Goal: Task Accomplishment & Management: Manage account settings

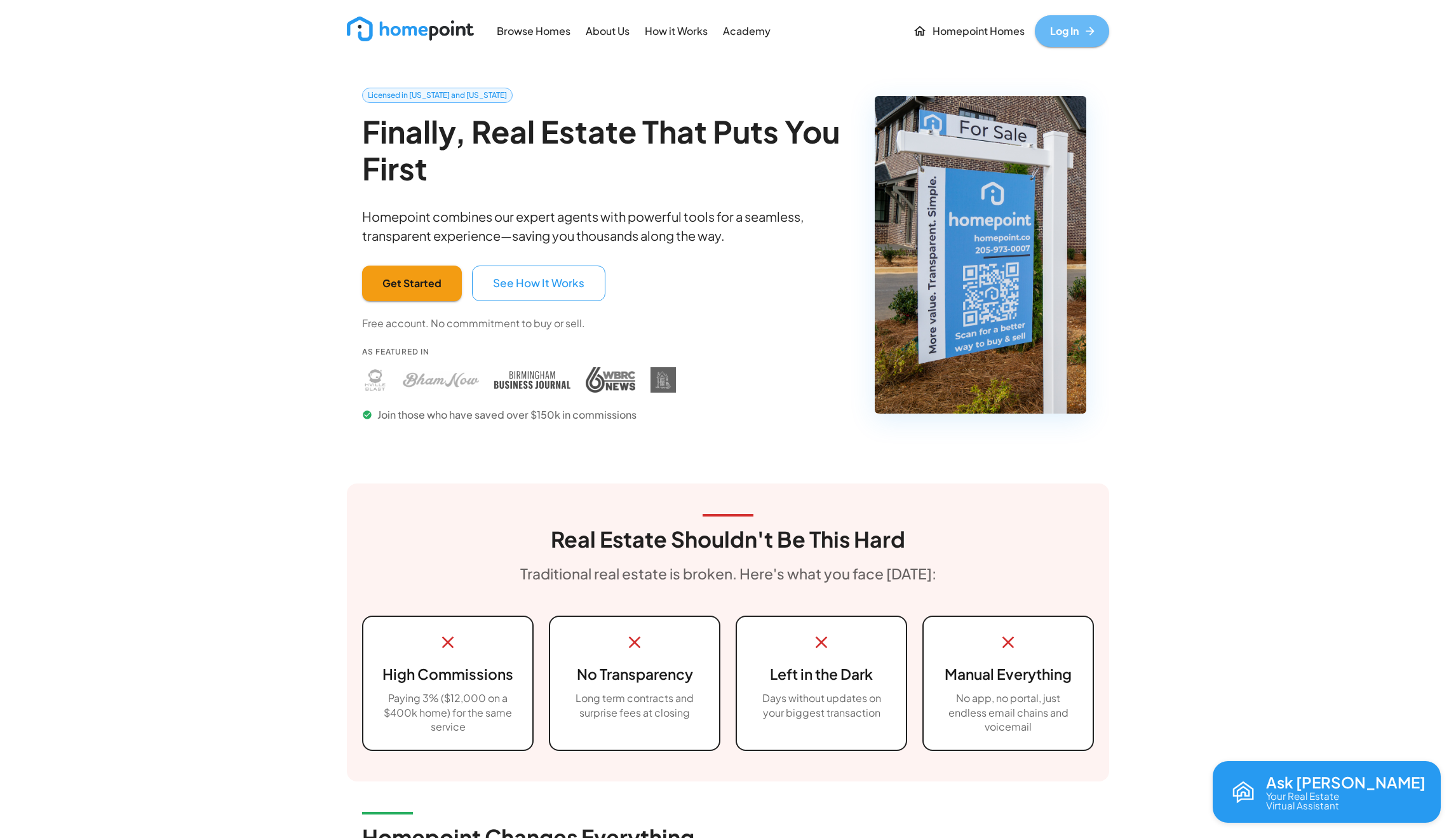
click at [1074, 32] on link "Log In" at bounding box center [1072, 31] width 75 height 32
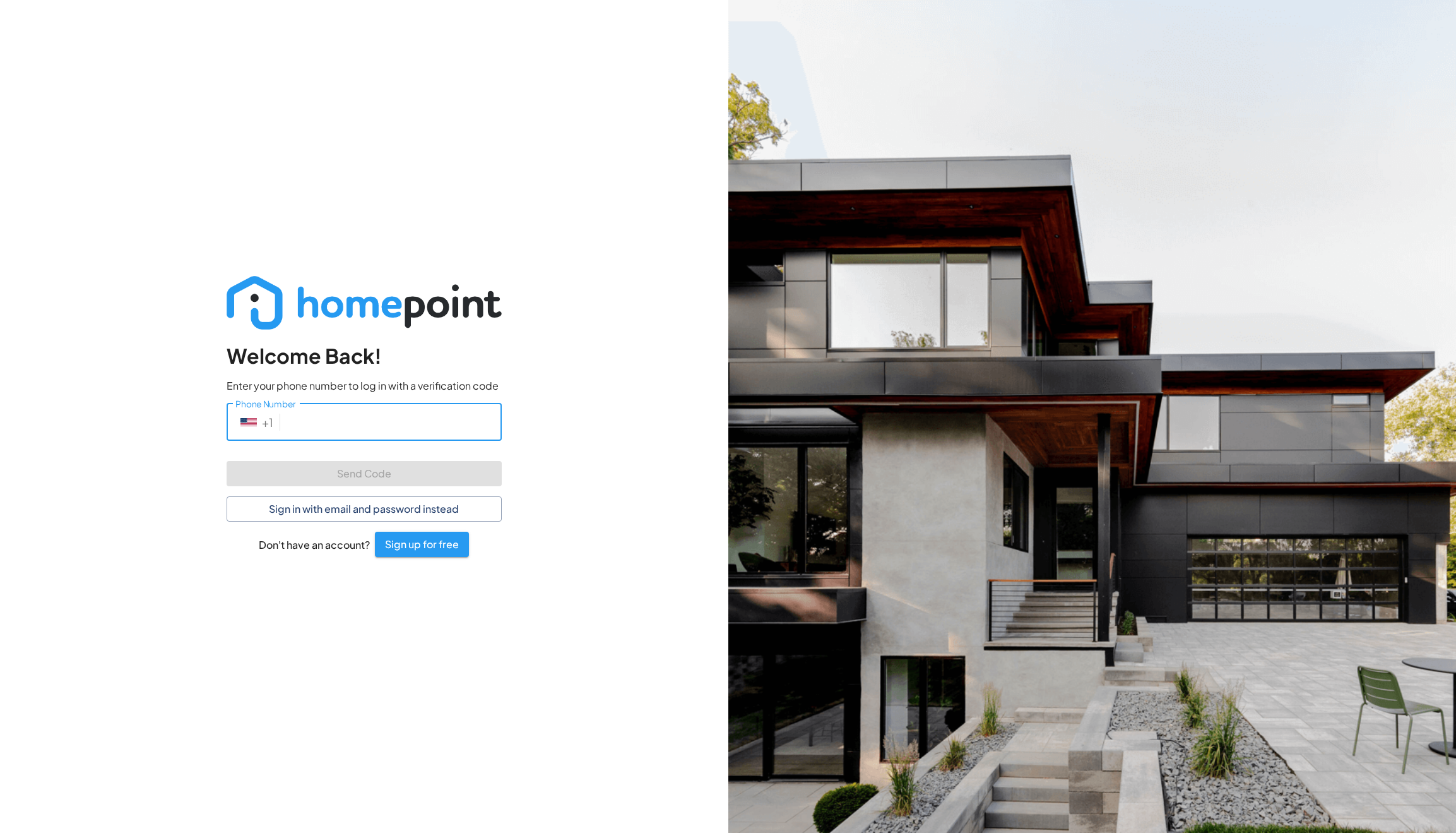
click at [347, 434] on input "Phone Number" at bounding box center [393, 422] width 217 height 37
click at [322, 507] on button "Sign in with email and password instead" at bounding box center [364, 509] width 275 height 26
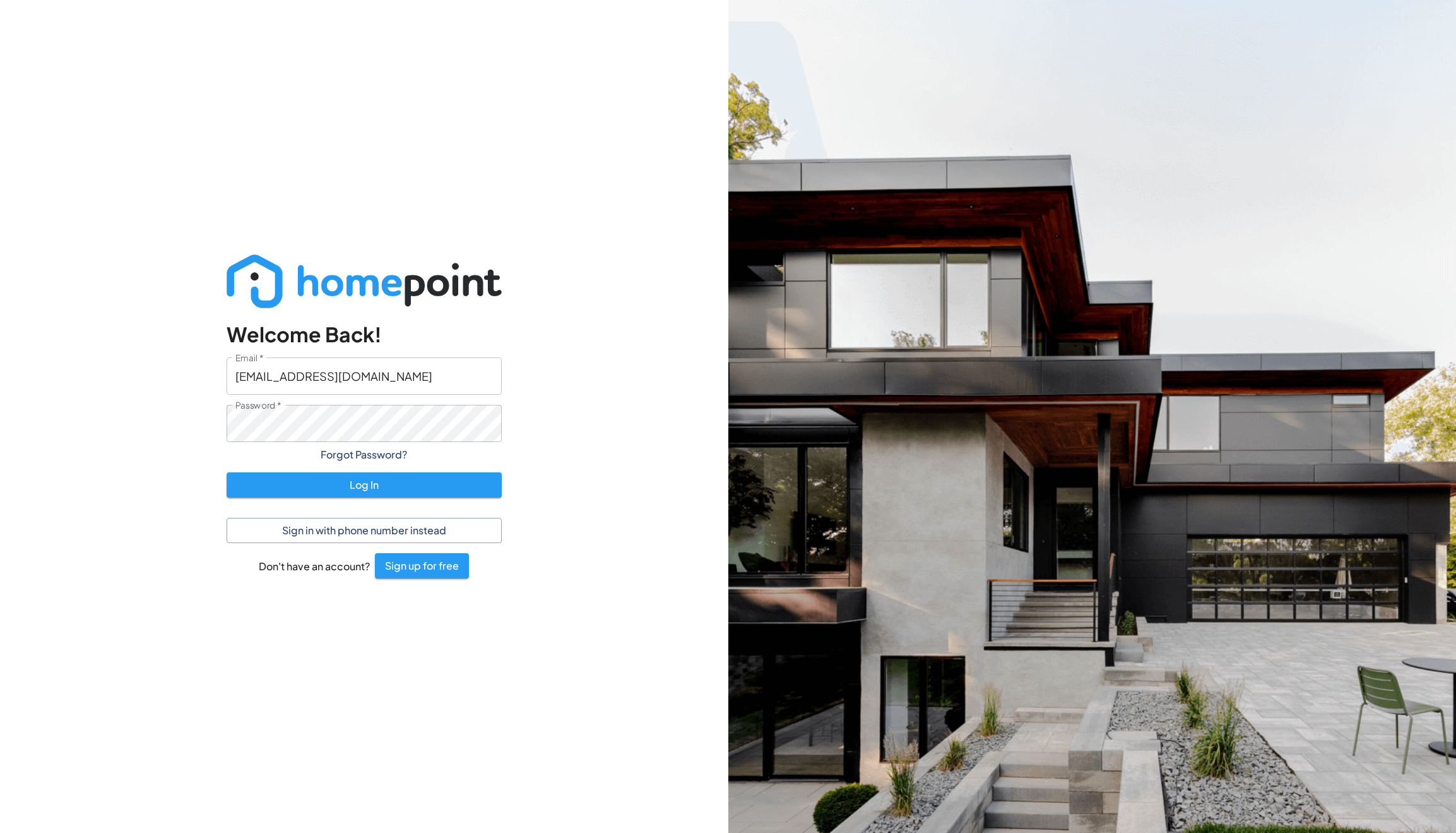
click at [321, 387] on input "[EMAIL_ADDRESS][DOMAIN_NAME]" at bounding box center [364, 376] width 275 height 37
click at [285, 380] on input "[EMAIL_ADDRESS][DOMAIN_NAME]" at bounding box center [364, 376] width 275 height 37
drag, startPoint x: 285, startPoint y: 380, endPoint x: 509, endPoint y: 389, distance: 224.2
click at [505, 389] on div "Welcome Back! Email   * [EMAIL_ADDRESS][DOMAIN_NAME] Email   * Password   * Pas…" at bounding box center [364, 416] width 315 height 364
click at [254, 377] on input "[EMAIL_ADDRESS][DOMAIN_NAME]" at bounding box center [364, 376] width 275 height 37
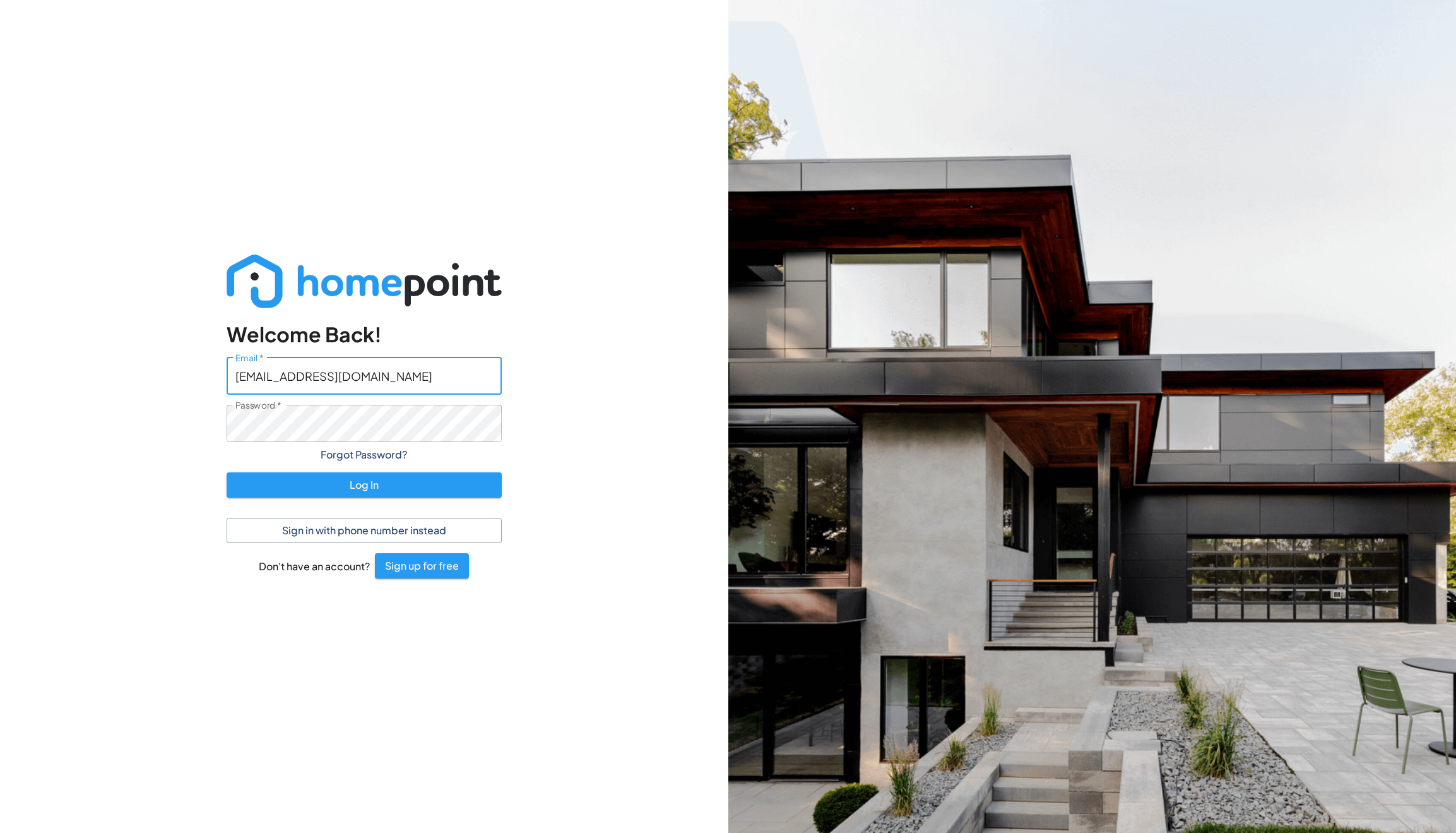
drag, startPoint x: 254, startPoint y: 377, endPoint x: 616, endPoint y: 399, distance: 362.7
click at [574, 399] on div "Welcome Back! Email   * [EMAIL_ADDRESS][DOMAIN_NAME] Email   * Password   * Pas…" at bounding box center [364, 416] width 728 height 833
type input "[EMAIL_ADDRESS][DOMAIN_NAME]"
click at [227, 473] on button "Log In" at bounding box center [364, 486] width 275 height 26
